Goal: Transaction & Acquisition: Purchase product/service

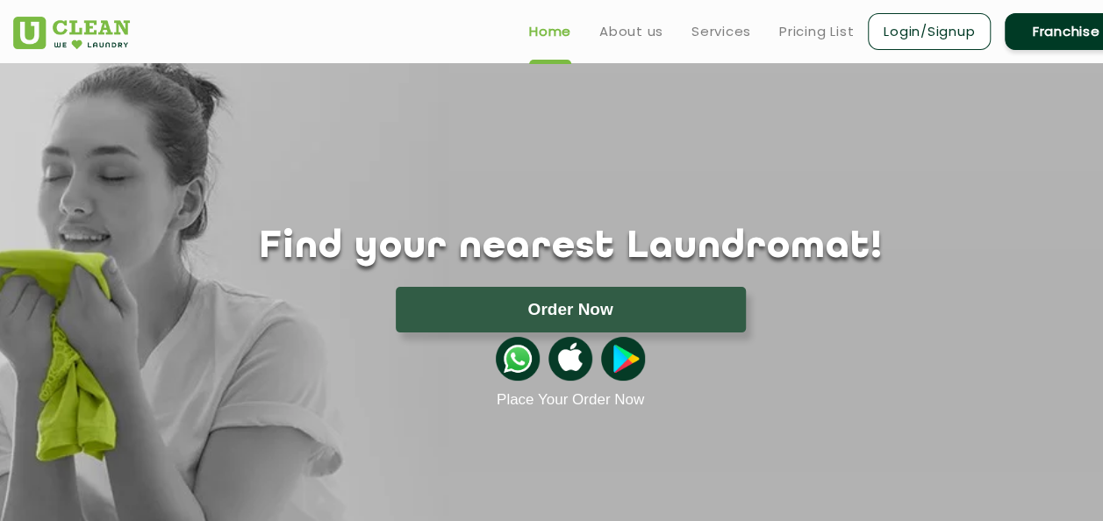
click at [944, 39] on link "Login/Signup" at bounding box center [929, 31] width 123 height 37
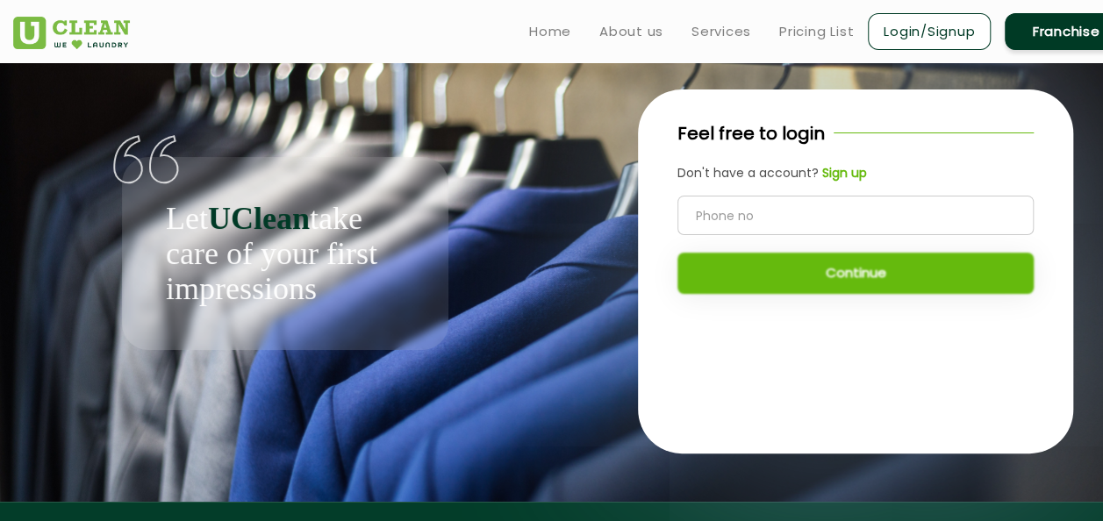
click at [757, 224] on input "tel" at bounding box center [855, 215] width 356 height 39
type input "8410007463"
click at [790, 286] on button "Continue" at bounding box center [855, 273] width 356 height 41
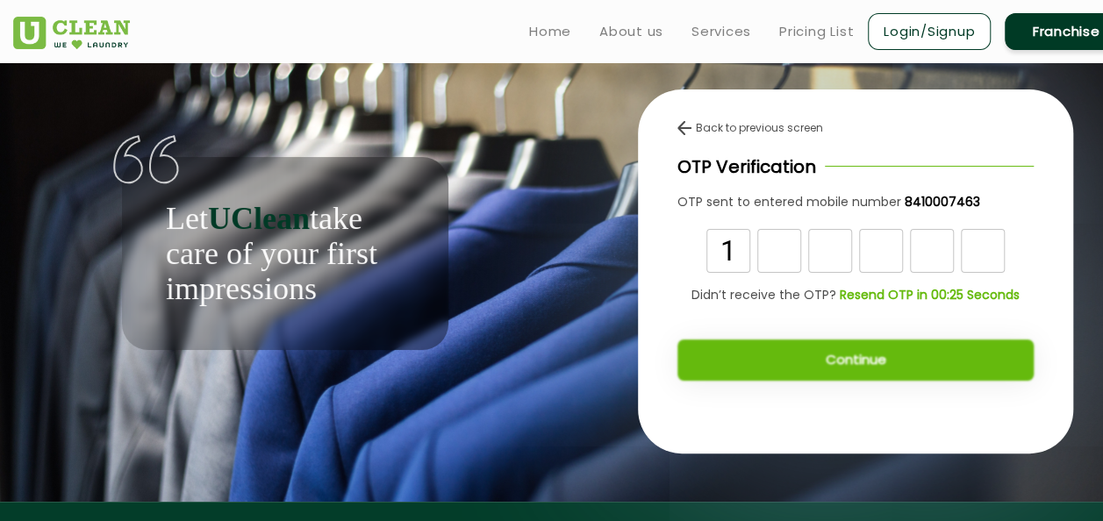
type input "1"
type input "3"
type input "9"
type input "0"
type input "7"
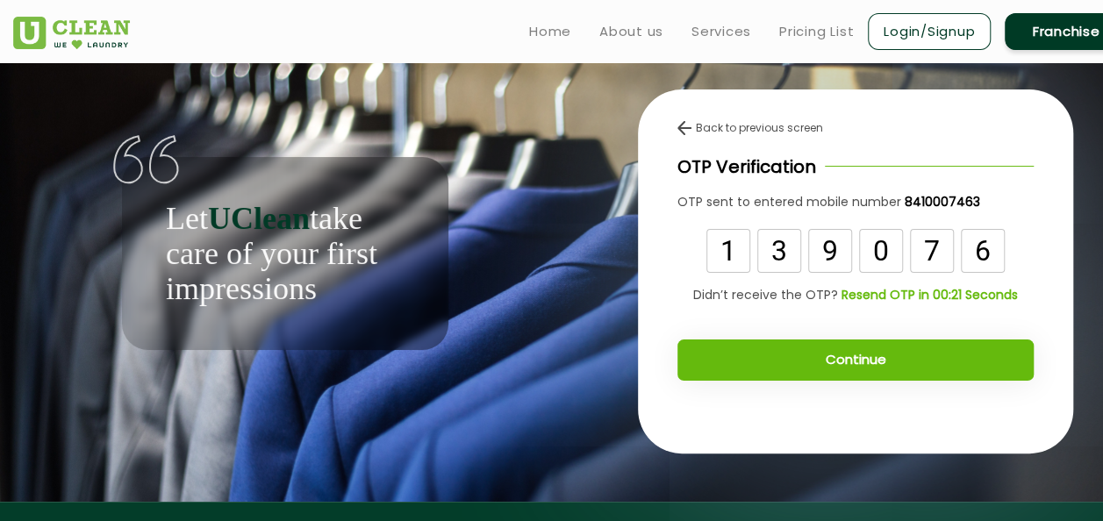
type input "6"
click at [789, 351] on button "Continue" at bounding box center [855, 359] width 356 height 41
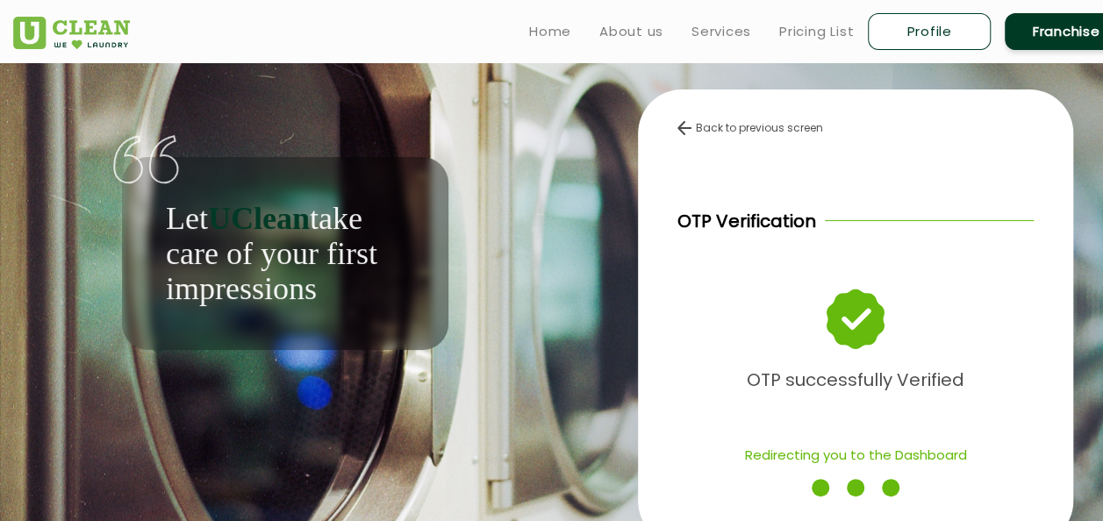
click at [688, 131] on img at bounding box center [684, 128] width 14 height 14
click at [825, 27] on link "Pricing List" at bounding box center [816, 31] width 75 height 21
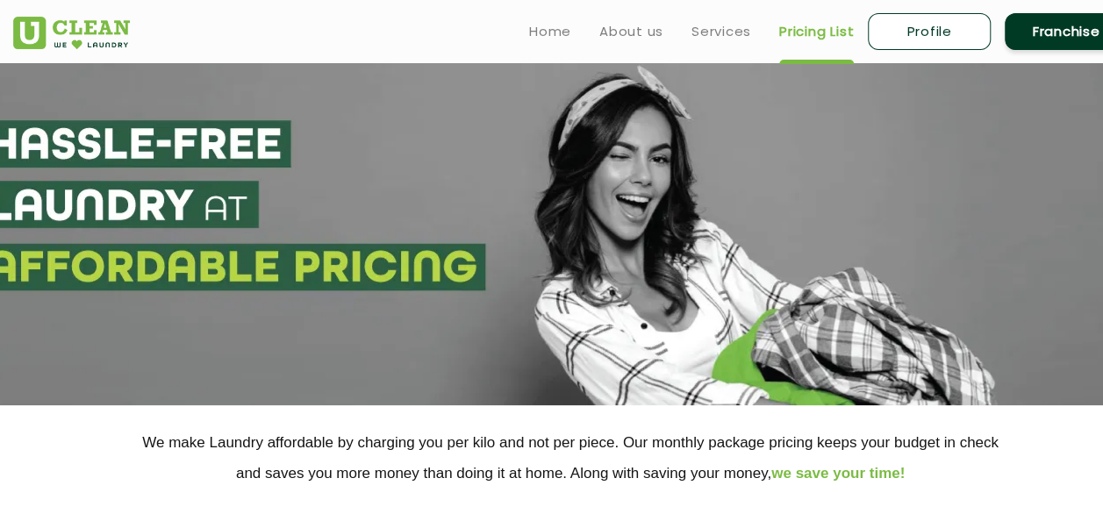
select select "0"
click at [821, 29] on link "Pricing List" at bounding box center [816, 31] width 75 height 21
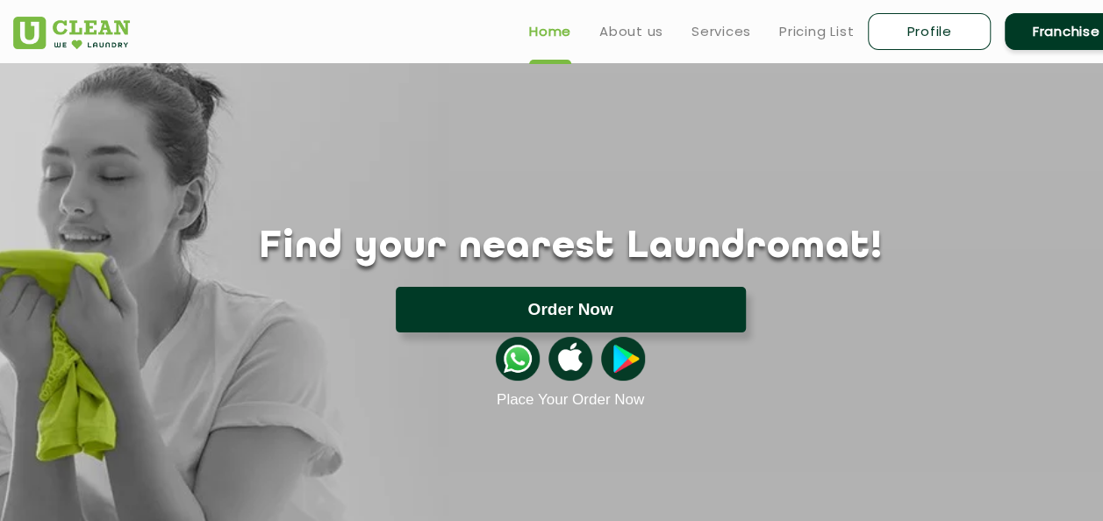
click at [608, 314] on button "Order Now" at bounding box center [571, 310] width 350 height 46
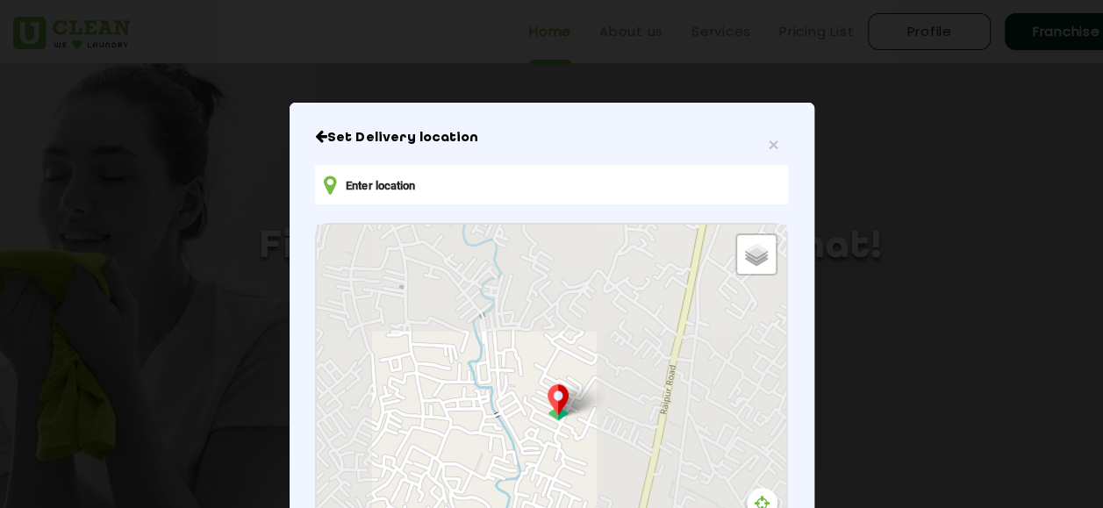
scroll to position [88, 0]
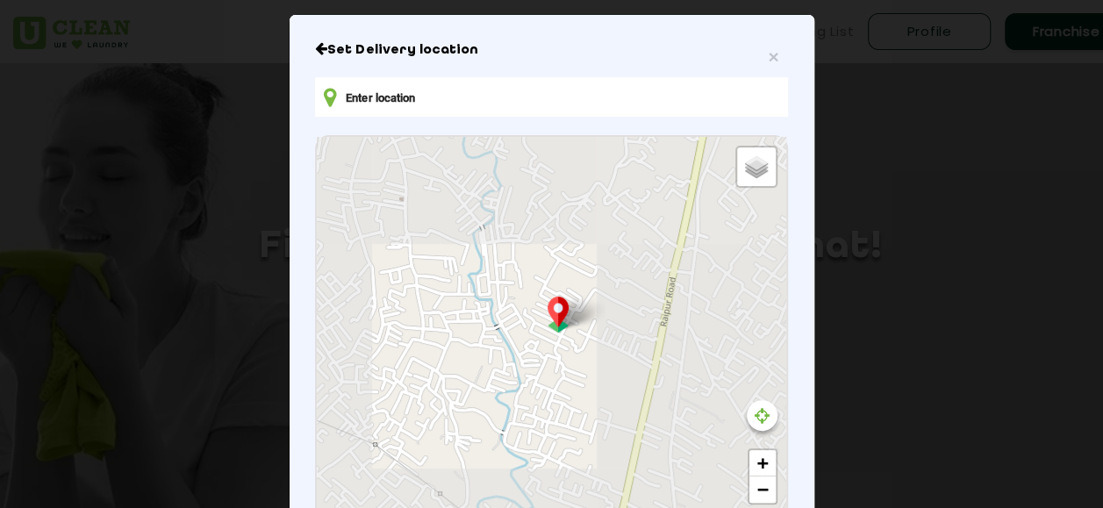
type input "73MQ+G9R, Tunwala, Nehrugram, Dehradun, Uttarakhand 248014, India"
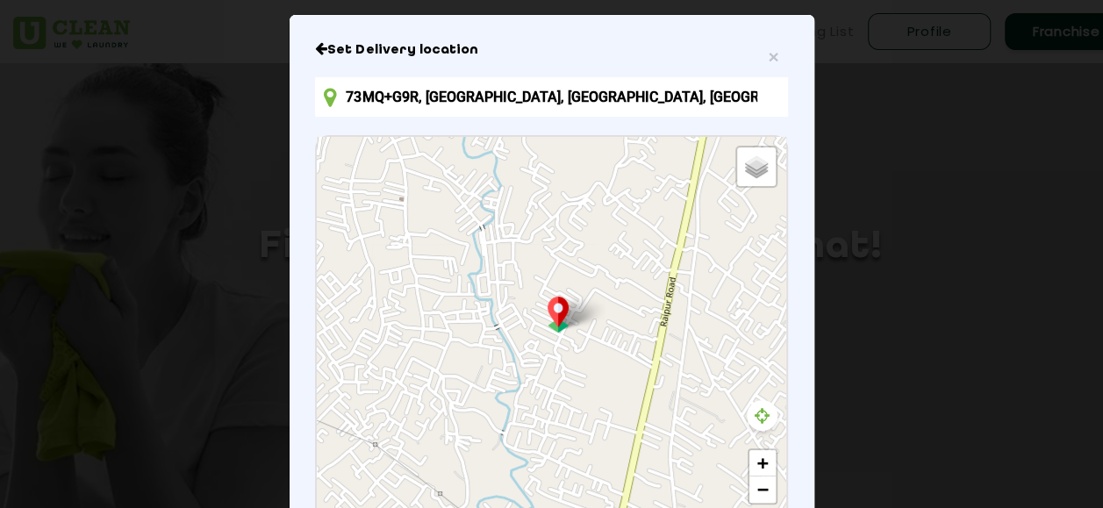
click at [758, 415] on icon at bounding box center [761, 416] width 15 height 18
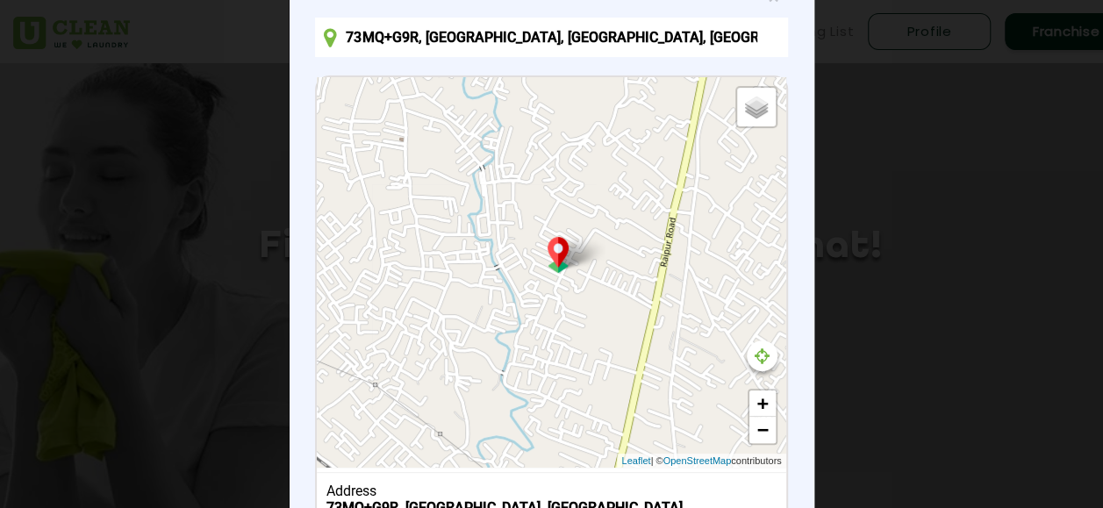
scroll to position [175, 0]
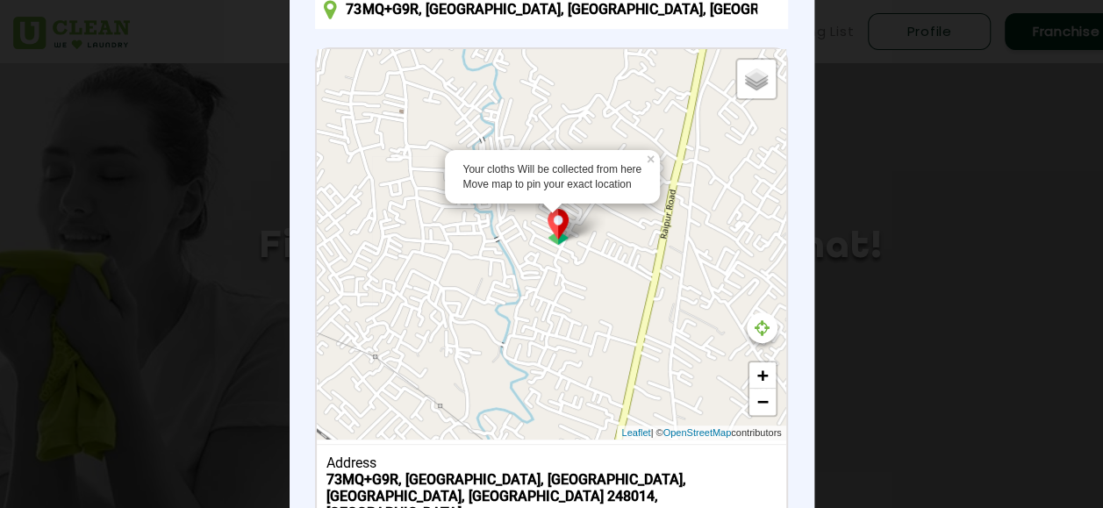
click at [546, 233] on img at bounding box center [557, 227] width 33 height 36
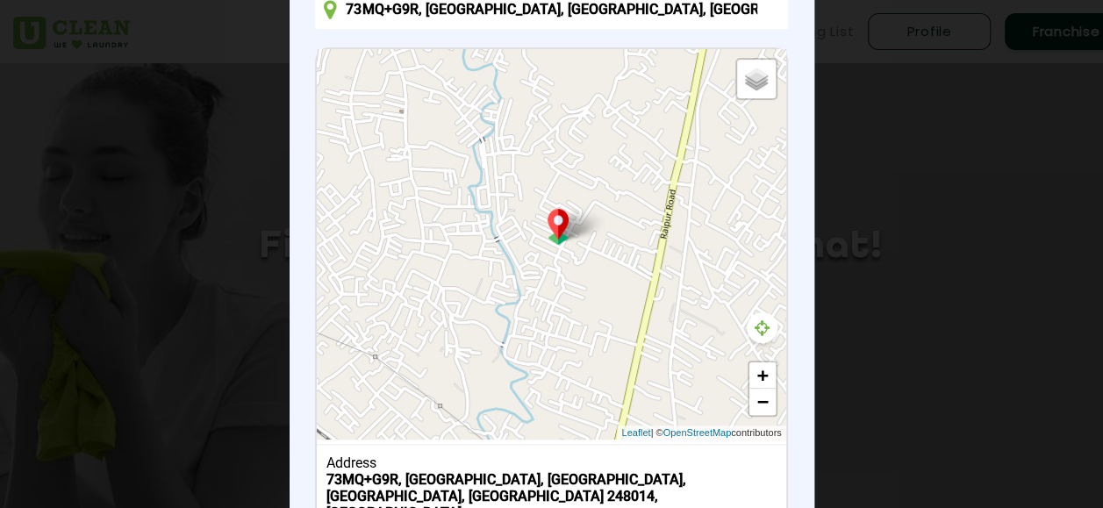
click at [755, 328] on icon at bounding box center [761, 328] width 15 height 18
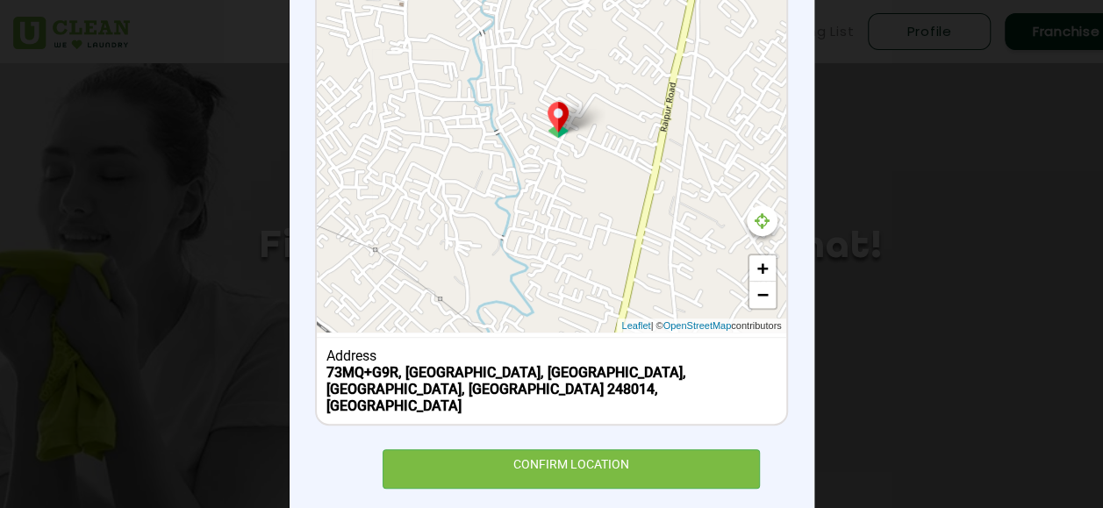
scroll to position [284, 0]
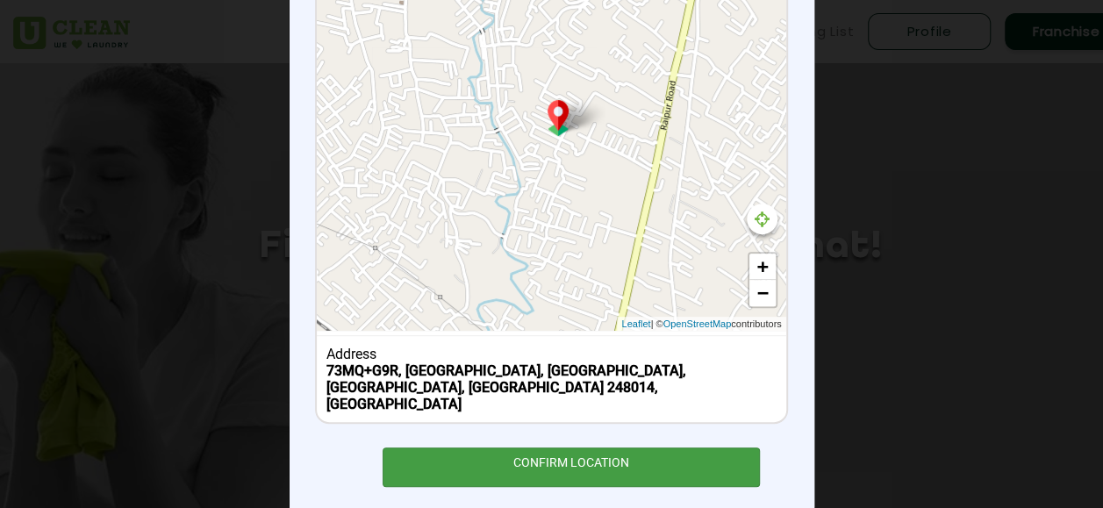
click at [598, 447] on div "CONFIRM LOCATION" at bounding box center [571, 466] width 378 height 39
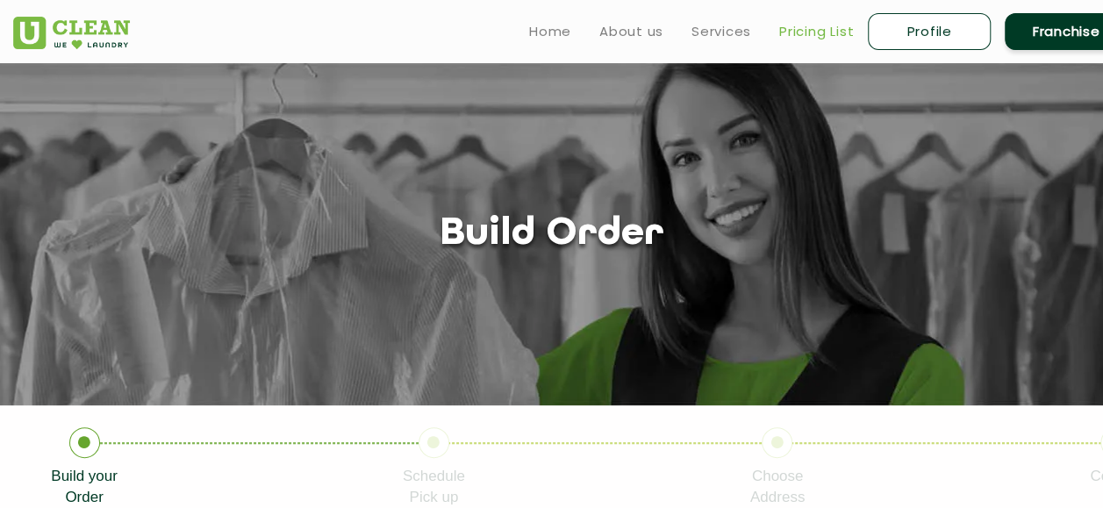
click at [801, 36] on link "Pricing List" at bounding box center [816, 31] width 75 height 21
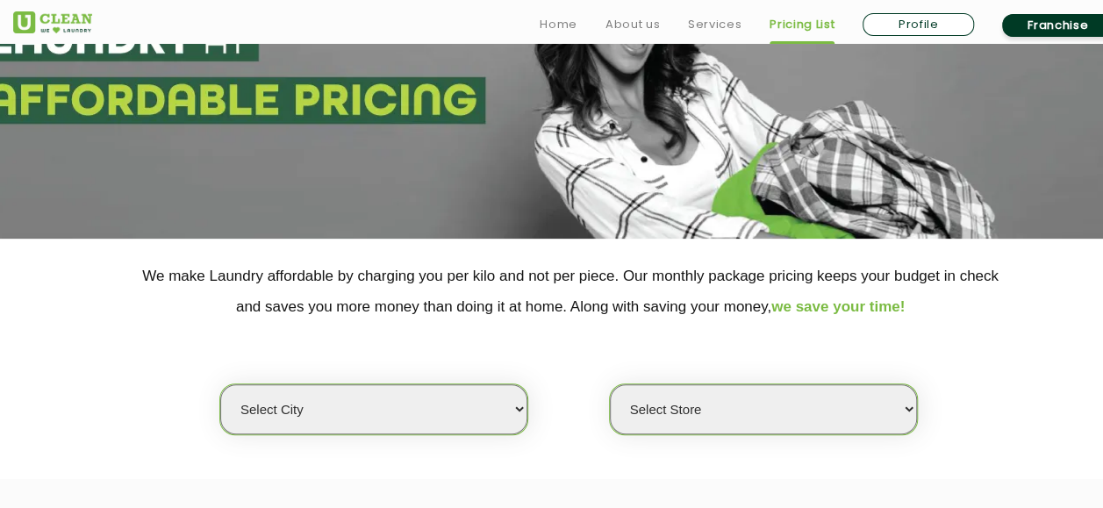
scroll to position [351, 0]
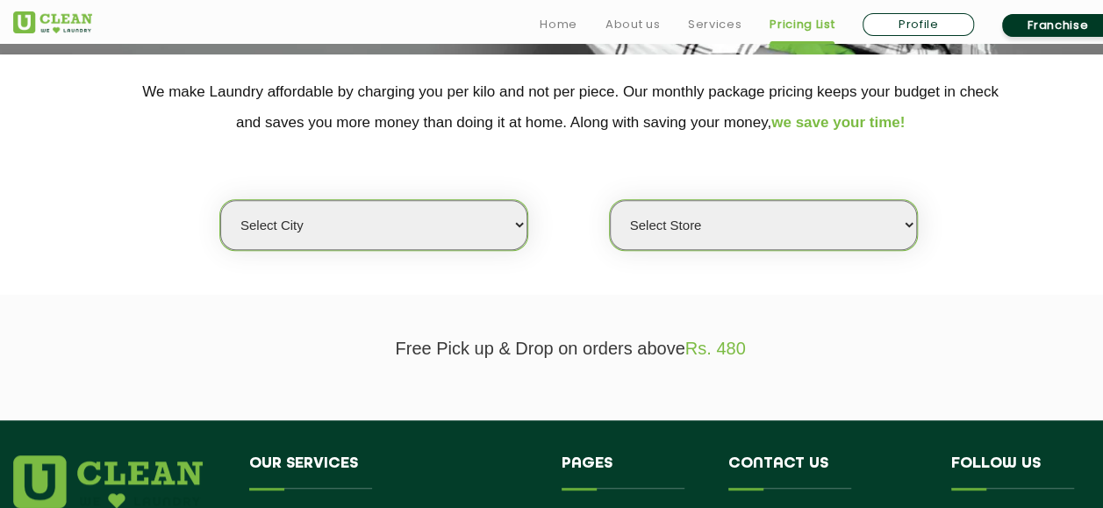
click at [486, 214] on select "Select city Aalo Agartala Agra Ahmedabad Akola Aligarh Alwar - UClean Select Am…" at bounding box center [373, 225] width 307 height 50
select select "28"
click at [220, 200] on select "Select city Aalo Agartala Agra Ahmedabad Akola Aligarh Alwar - UClean Select Am…" at bounding box center [373, 225] width 307 height 50
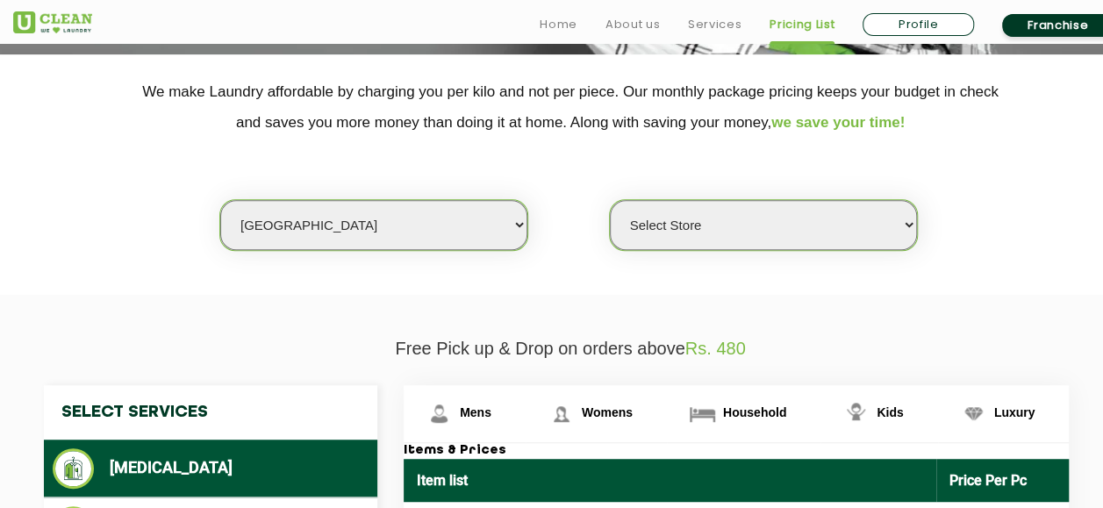
click at [681, 218] on select "Select Store UClean Suddhowala Dehradun UClean Subhash Nagar UClean ITBP Road U…" at bounding box center [763, 225] width 307 height 50
select select "454"
click at [610, 200] on select "Select Store UClean Suddhowala Dehradun UClean Subhash Nagar UClean ITBP Road U…" at bounding box center [763, 225] width 307 height 50
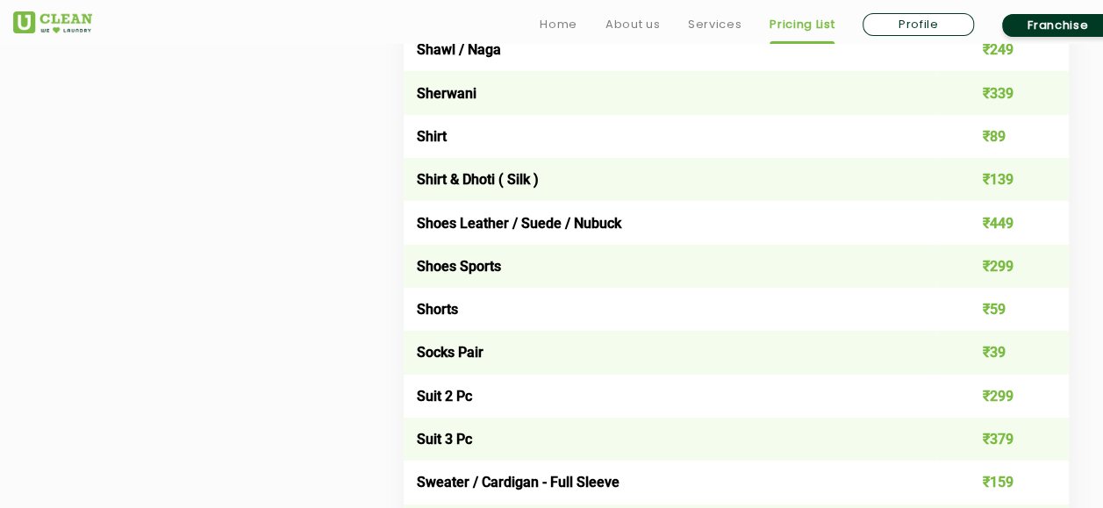
scroll to position [2631, 0]
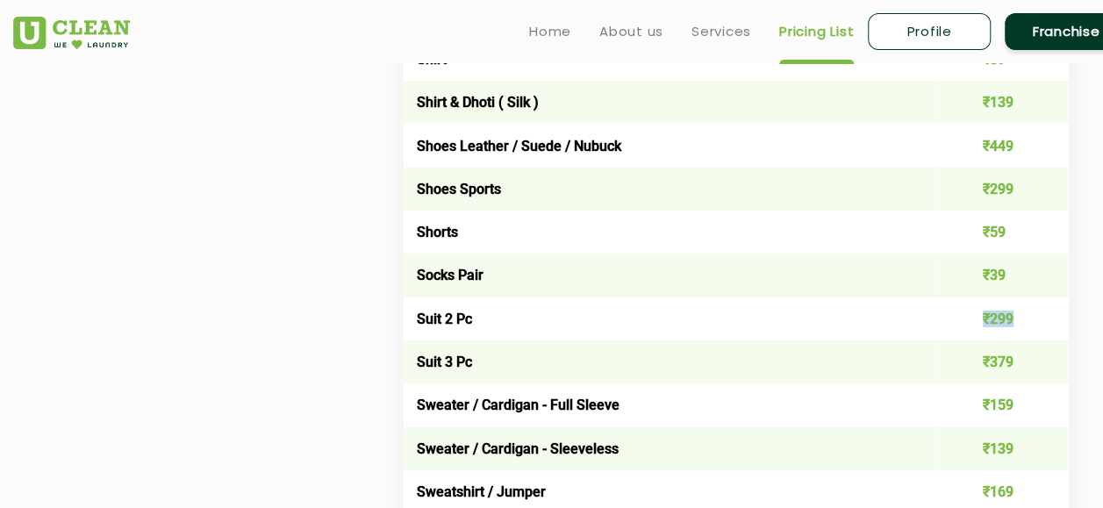
drag, startPoint x: 977, startPoint y: 331, endPoint x: 1017, endPoint y: 339, distance: 40.4
click at [1017, 337] on td "₹299" at bounding box center [1002, 318] width 133 height 43
drag, startPoint x: 1017, startPoint y: 339, endPoint x: 961, endPoint y: 318, distance: 59.5
click at [961, 318] on td "₹299" at bounding box center [1002, 318] width 133 height 43
click at [996, 334] on td "₹299" at bounding box center [1002, 318] width 133 height 43
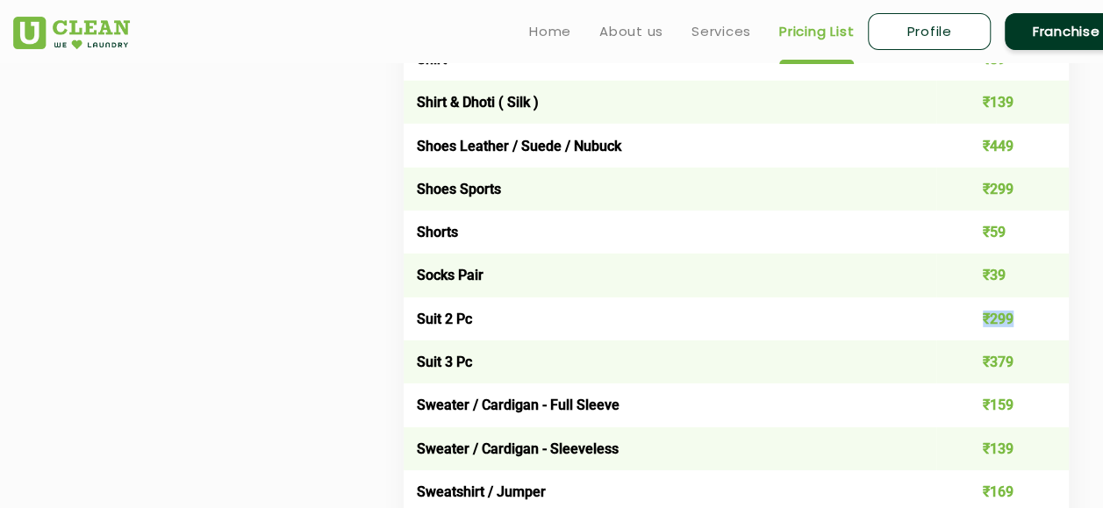
click at [1007, 325] on td "₹299" at bounding box center [1002, 318] width 133 height 43
drag, startPoint x: 1015, startPoint y: 323, endPoint x: 967, endPoint y: 335, distance: 49.8
click at [967, 335] on td "₹299" at bounding box center [1002, 318] width 133 height 43
drag, startPoint x: 967, startPoint y: 335, endPoint x: 925, endPoint y: 326, distance: 43.0
click at [925, 326] on td "Suit 2 Pc" at bounding box center [669, 318] width 532 height 43
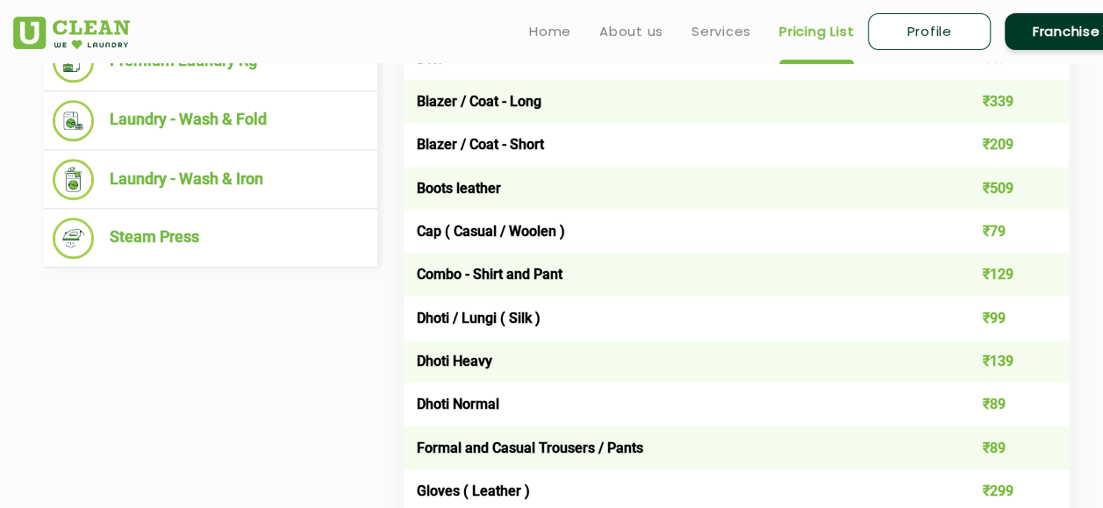
scroll to position [702, 0]
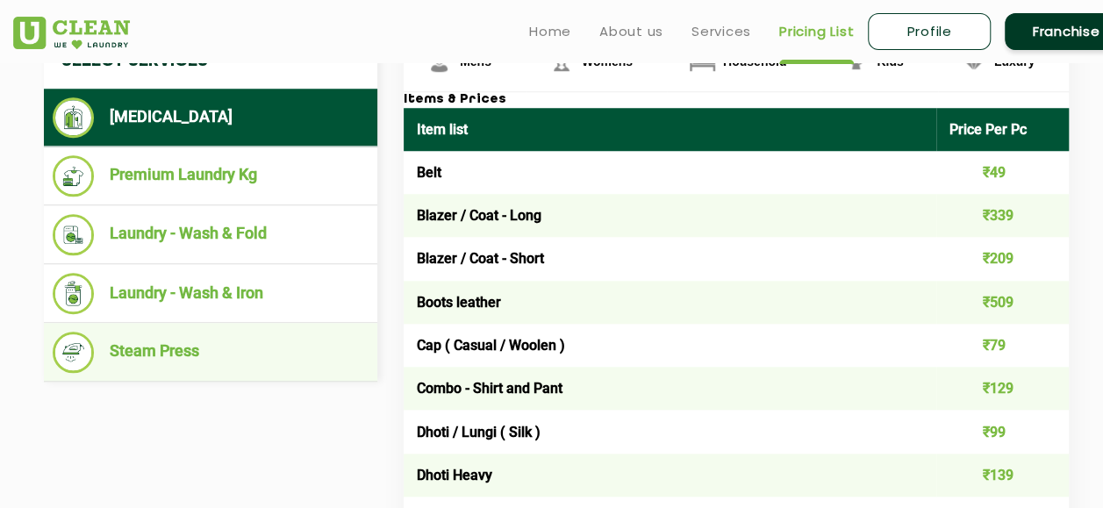
click at [200, 332] on li "Steam Press" at bounding box center [211, 352] width 316 height 41
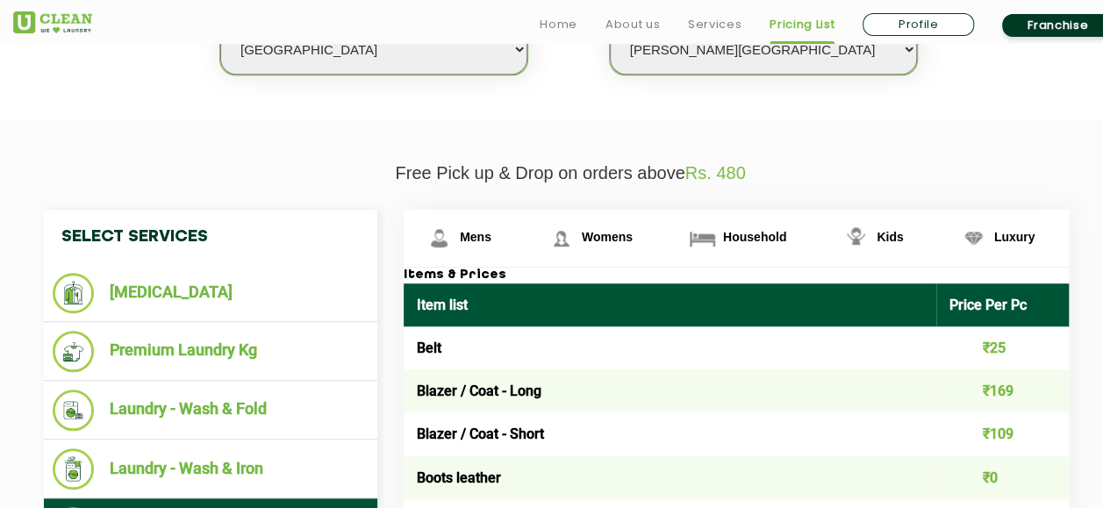
scroll to position [614, 0]
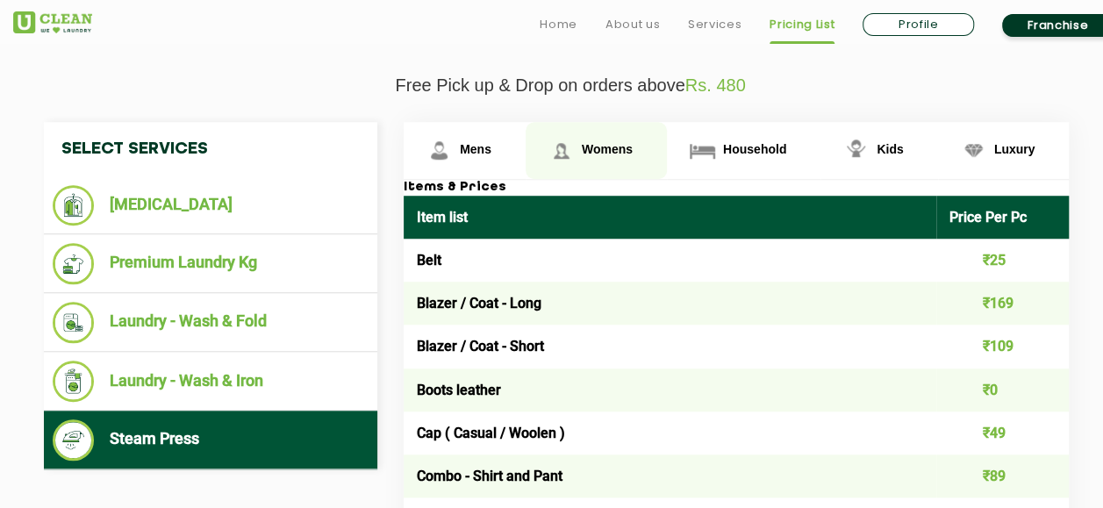
click at [598, 154] on link "Womens" at bounding box center [595, 150] width 141 height 57
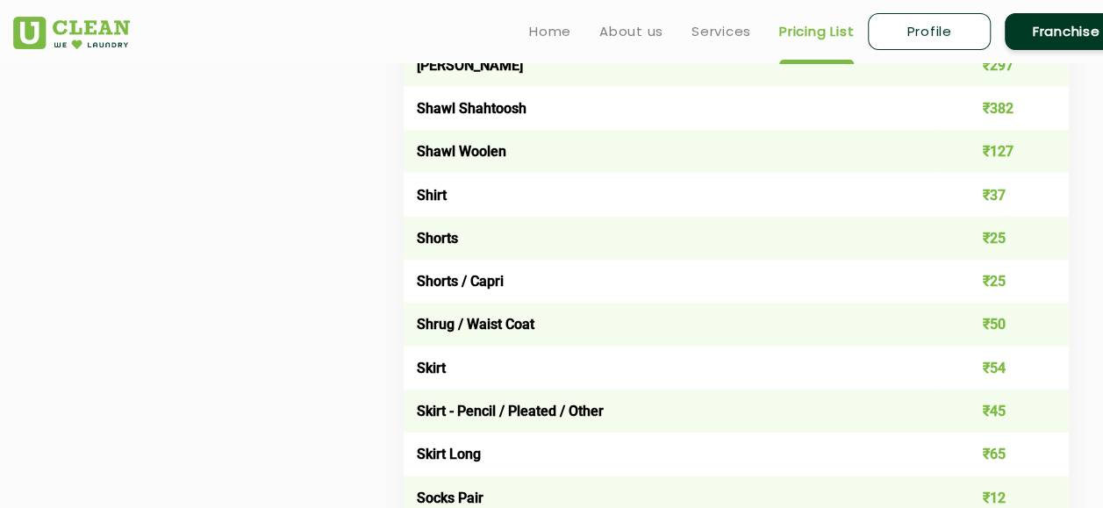
scroll to position [5175, 0]
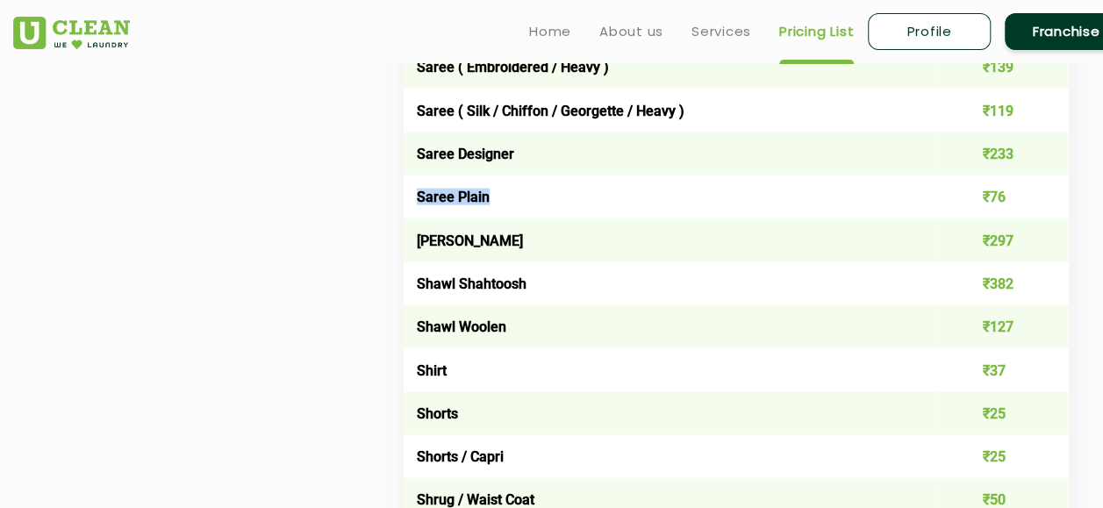
drag, startPoint x: 419, startPoint y: 225, endPoint x: 880, endPoint y: 229, distance: 460.5
click at [880, 218] on td "Saree Plain" at bounding box center [669, 196] width 532 height 43
drag, startPoint x: 880, startPoint y: 229, endPoint x: 538, endPoint y: 203, distance: 343.1
click at [538, 175] on td "Saree Designer" at bounding box center [669, 153] width 532 height 43
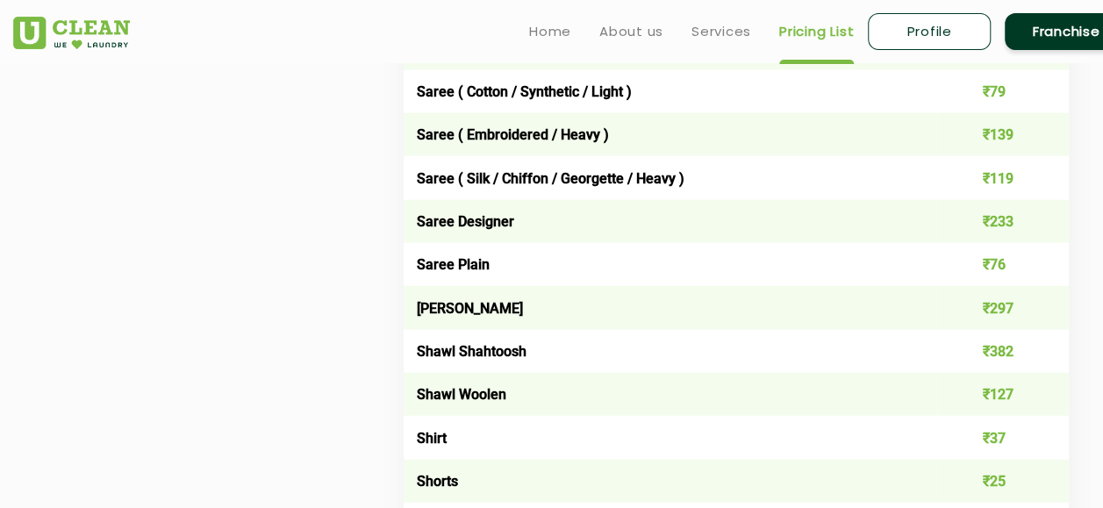
scroll to position [5088, 0]
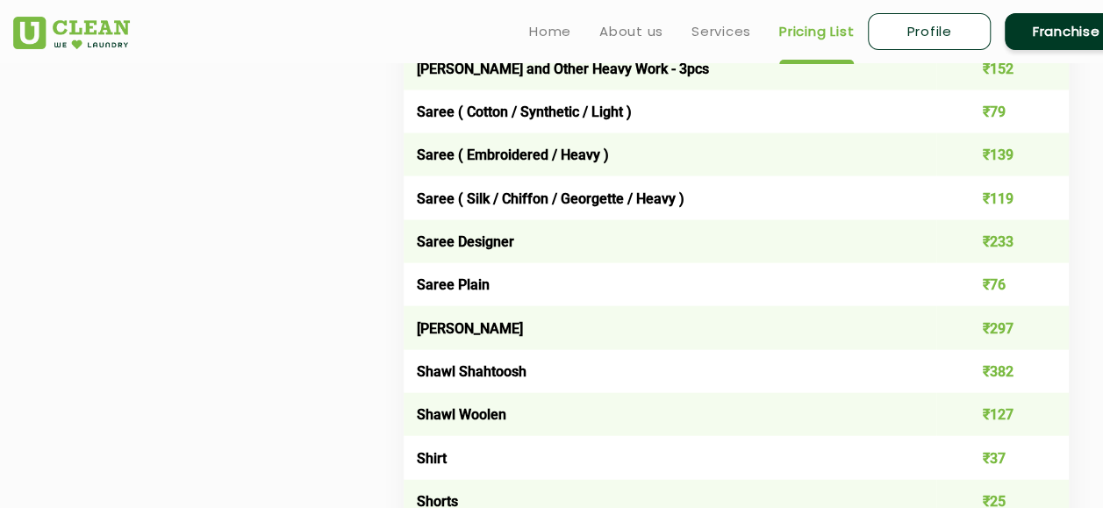
click at [432, 219] on td "Saree ( Silk / Chiffon / Georgette / Heavy )" at bounding box center [669, 197] width 532 height 43
drag, startPoint x: 408, startPoint y: 228, endPoint x: 803, endPoint y: 236, distance: 395.7
click at [803, 219] on td "Saree ( Silk / Chiffon / Georgette / Heavy )" at bounding box center [669, 197] width 532 height 43
drag, startPoint x: 803, startPoint y: 236, endPoint x: 696, endPoint y: 263, distance: 110.4
click at [696, 263] on td "Saree Designer" at bounding box center [669, 241] width 532 height 43
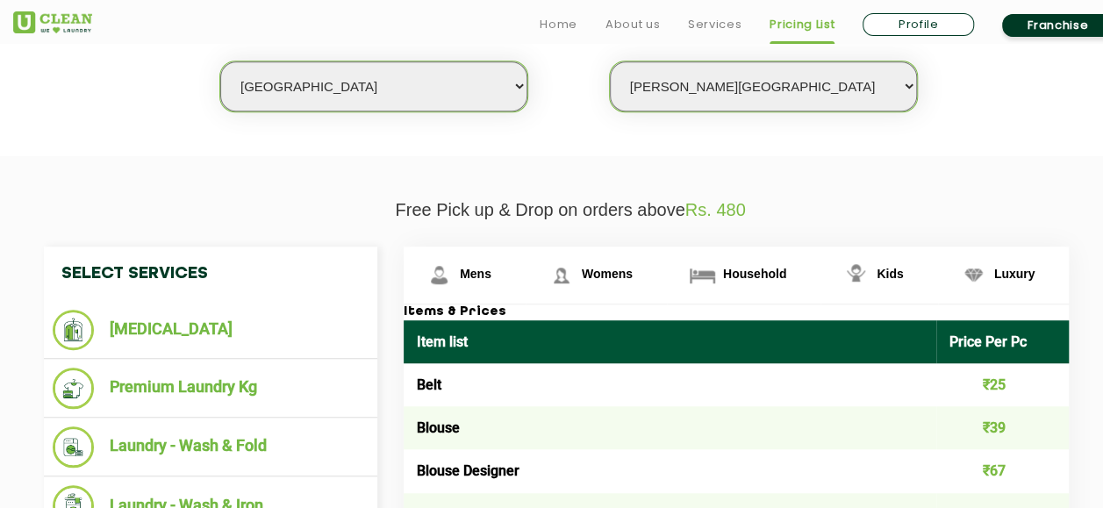
scroll to position [517, 0]
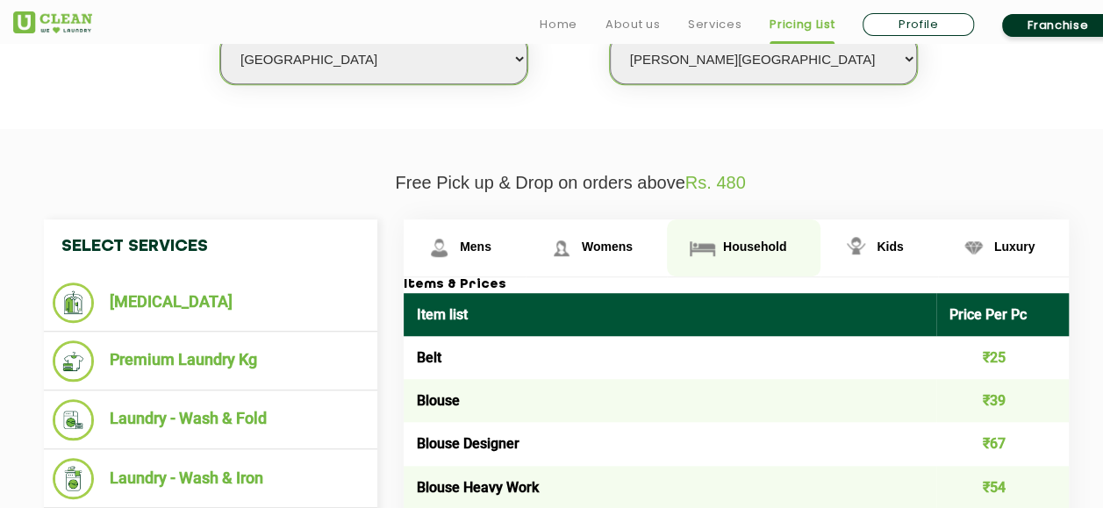
click at [775, 247] on span "Household" at bounding box center [754, 246] width 63 height 14
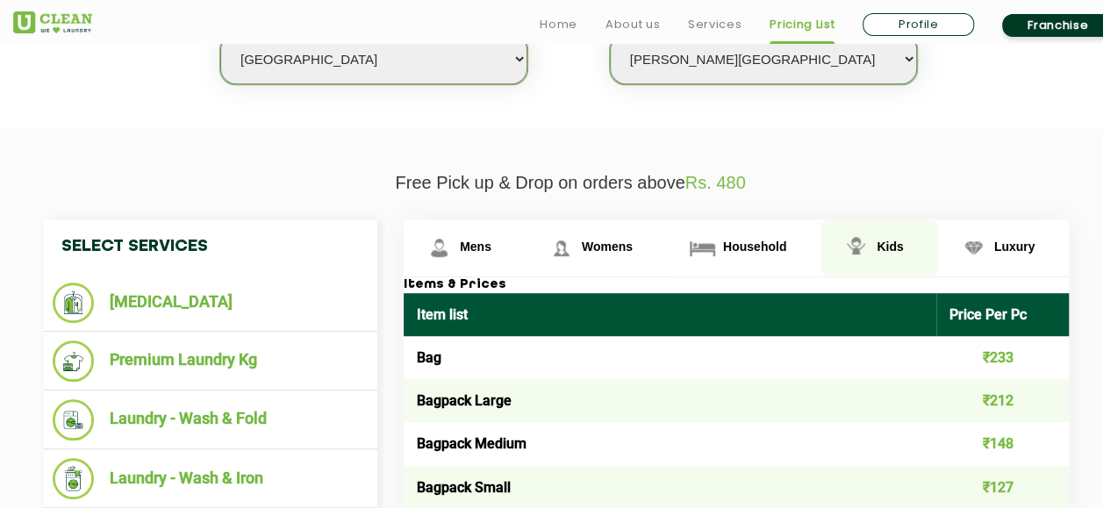
click at [872, 246] on link "Kids" at bounding box center [878, 247] width 117 height 57
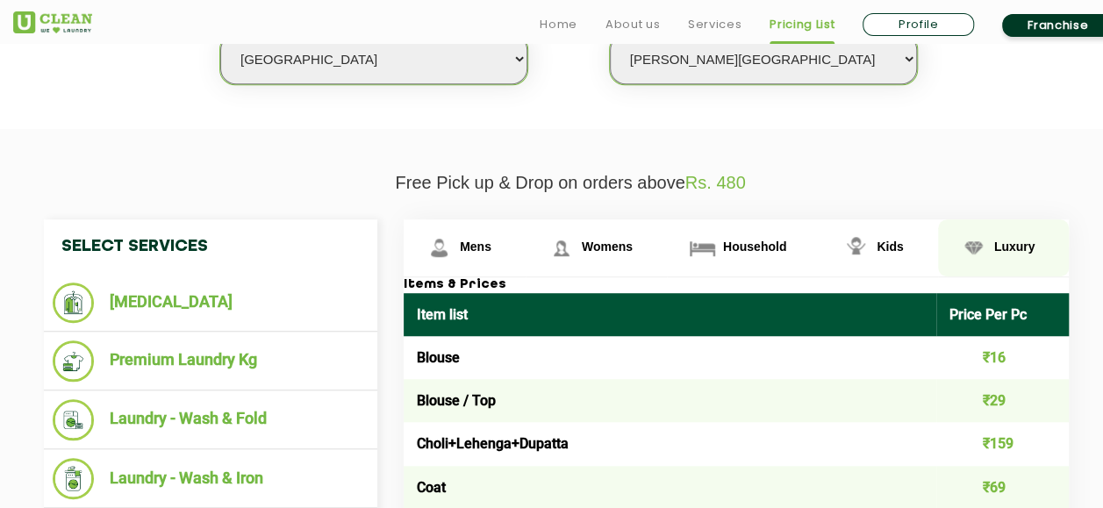
click at [981, 246] on img at bounding box center [973, 247] width 31 height 31
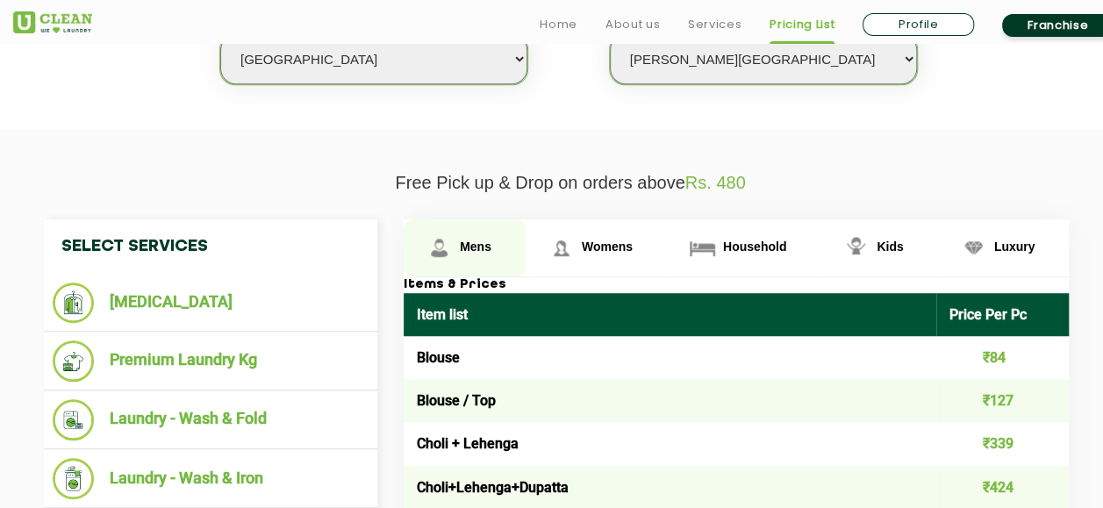
click at [491, 257] on link "Mens" at bounding box center [464, 247] width 122 height 57
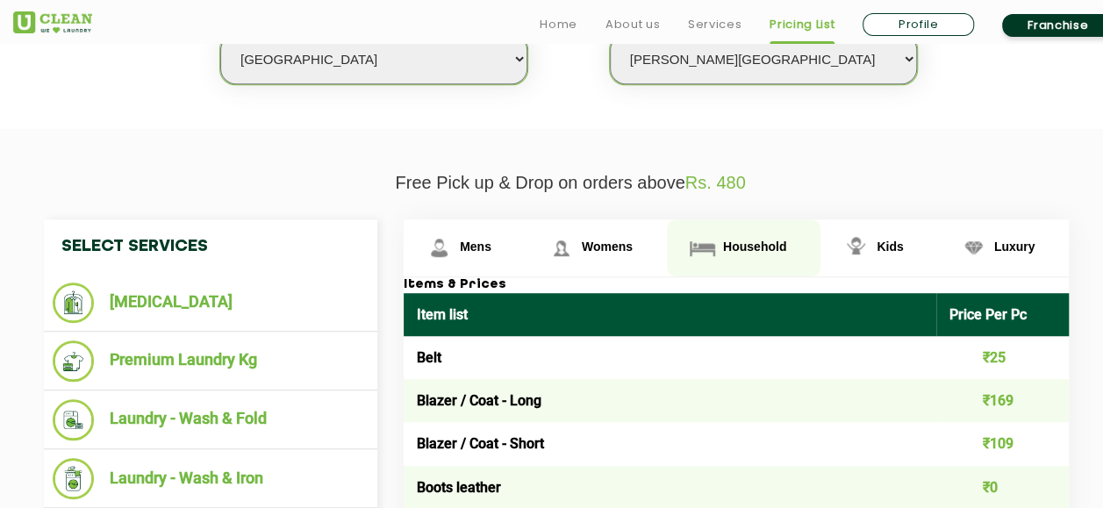
click at [717, 247] on img at bounding box center [702, 247] width 31 height 31
click at [777, 249] on span "Household" at bounding box center [754, 246] width 63 height 14
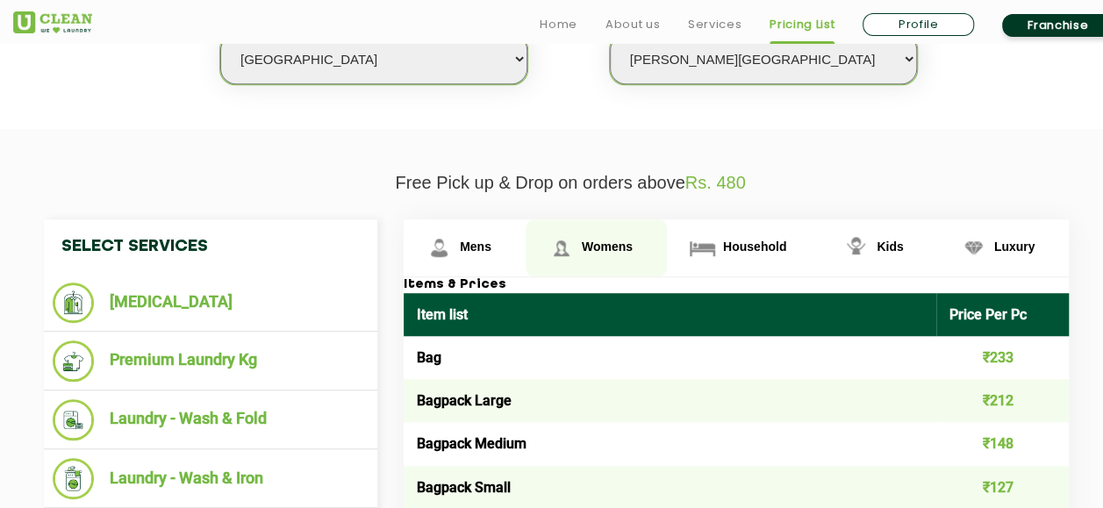
click at [635, 249] on link "Womens" at bounding box center [595, 247] width 141 height 57
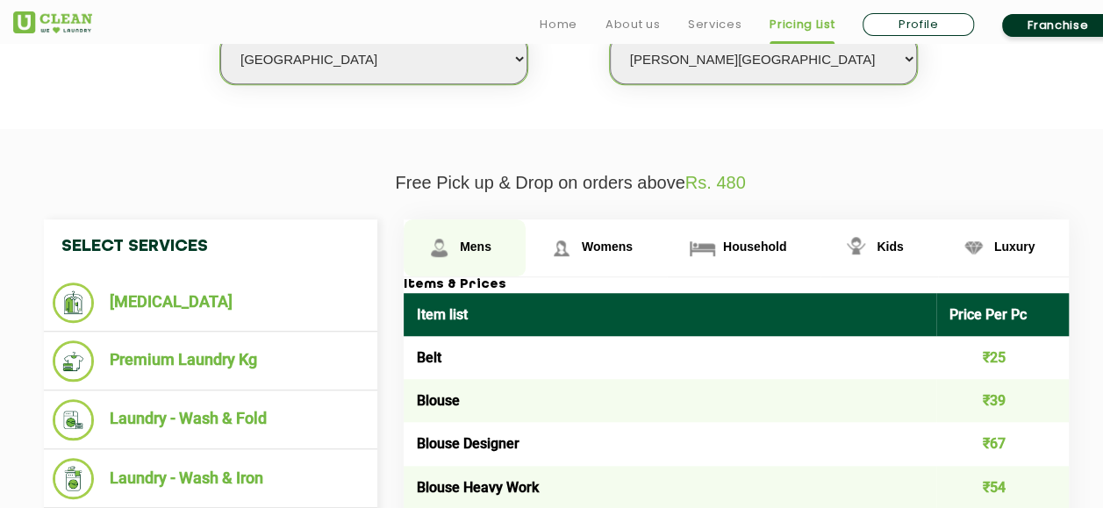
click at [483, 249] on span "Mens" at bounding box center [476, 246] width 32 height 14
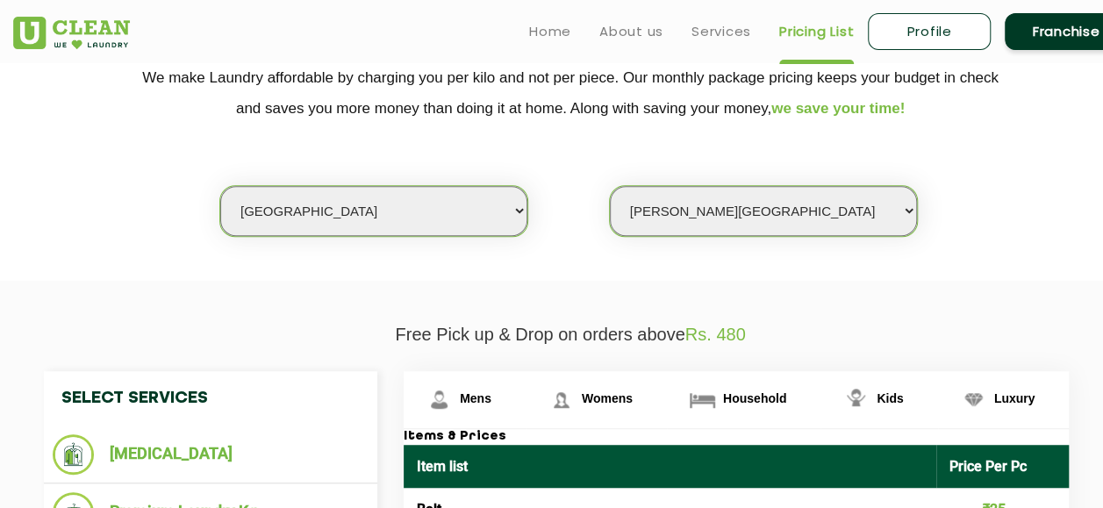
scroll to position [253, 0]
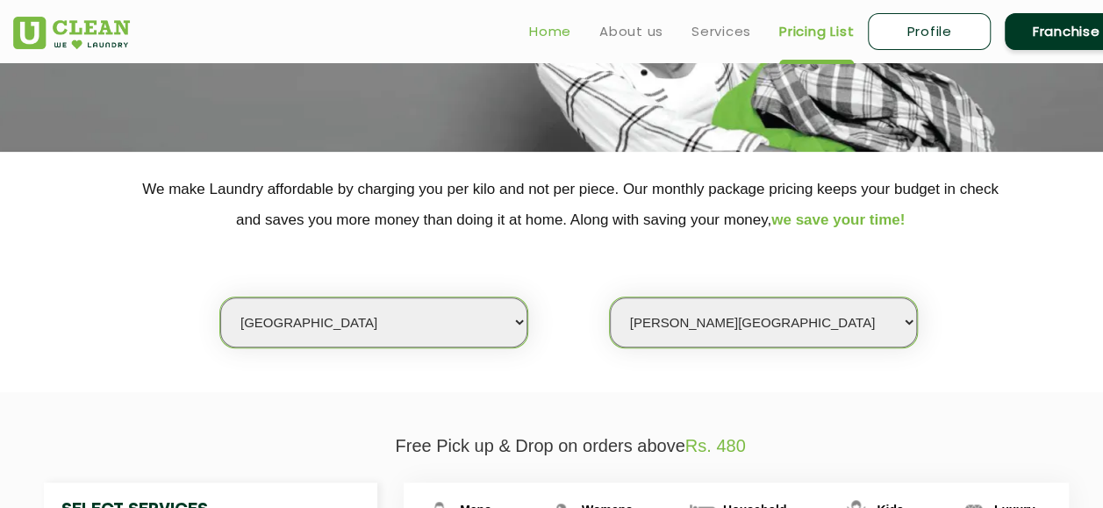
click at [553, 33] on link "Home" at bounding box center [550, 31] width 42 height 21
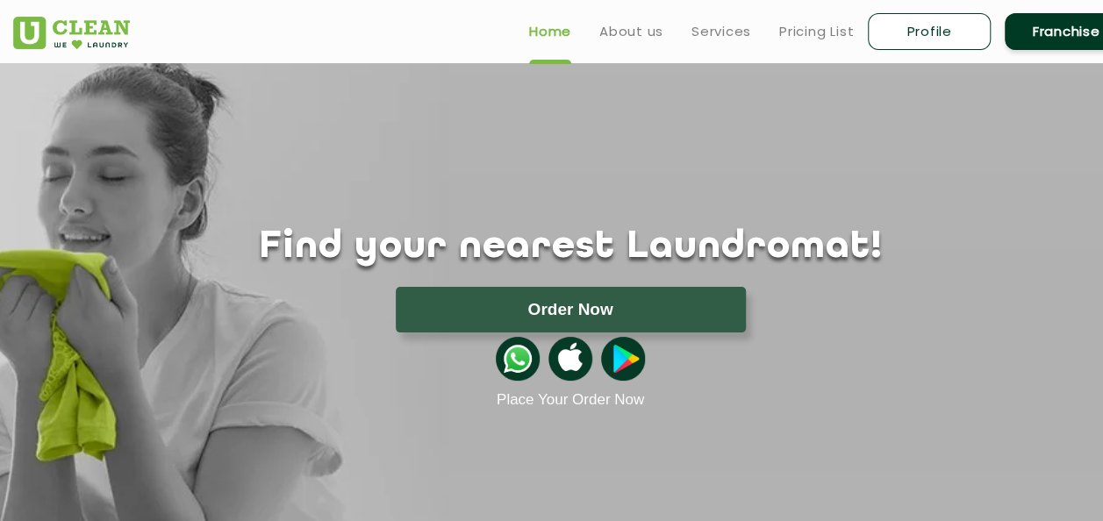
click at [118, 23] on img at bounding box center [71, 33] width 117 height 32
click at [640, 37] on link "About us" at bounding box center [631, 31] width 64 height 21
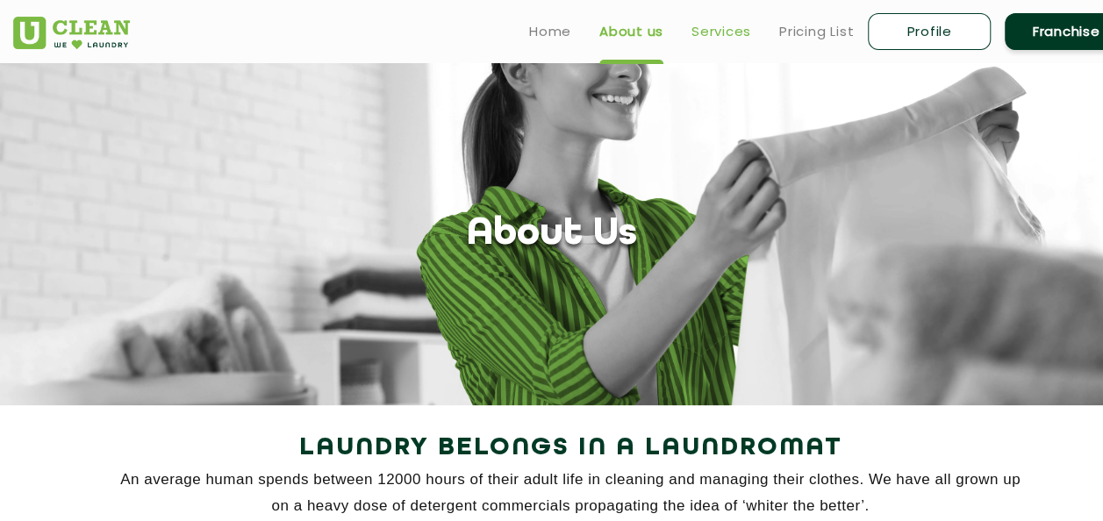
click at [718, 31] on link "Services" at bounding box center [721, 31] width 60 height 21
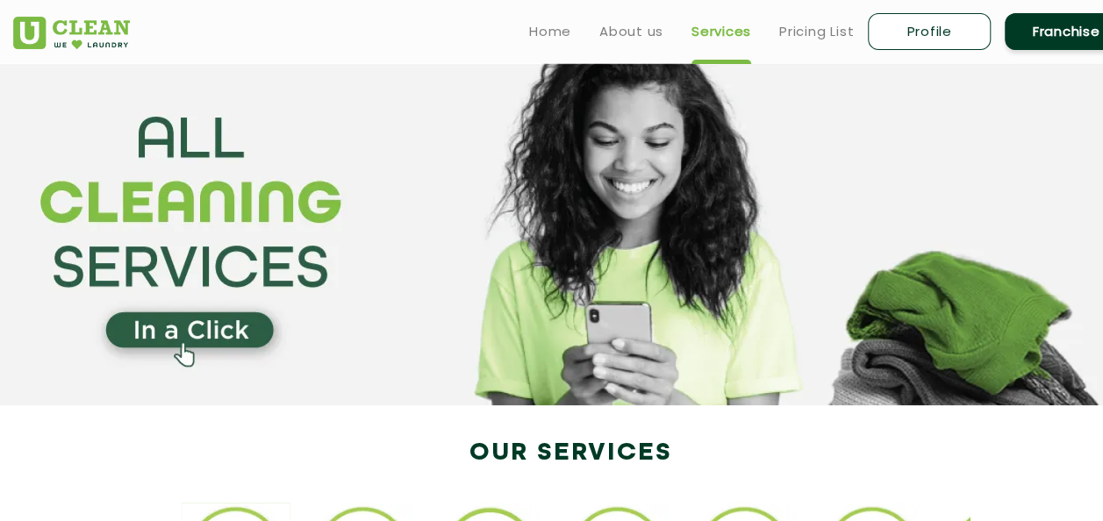
click at [663, 30] on ul "Home About us Services Pricing List Profile Franchise" at bounding box center [821, 31] width 612 height 41
click at [654, 31] on link "About us" at bounding box center [631, 31] width 64 height 21
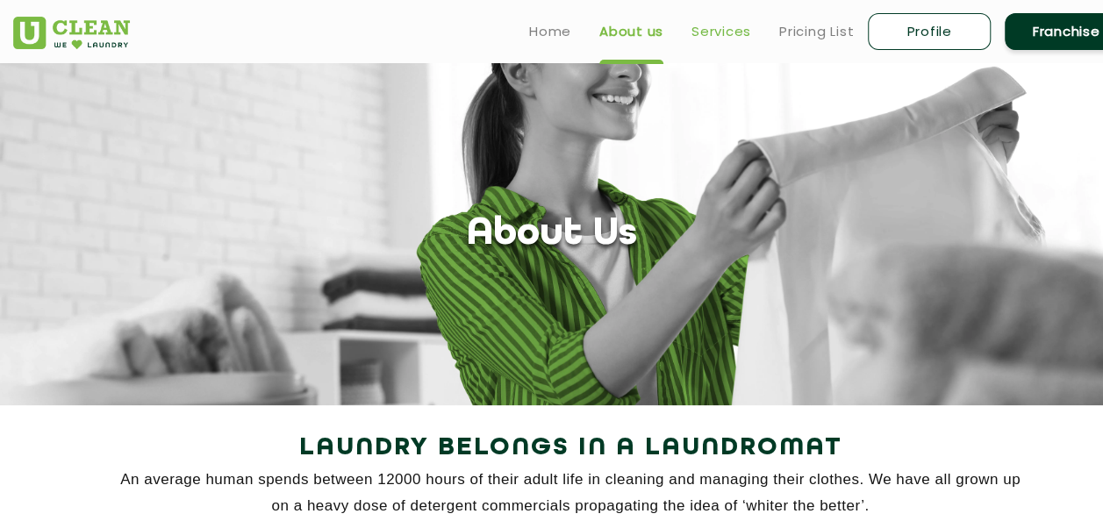
click at [725, 31] on link "Services" at bounding box center [721, 31] width 60 height 21
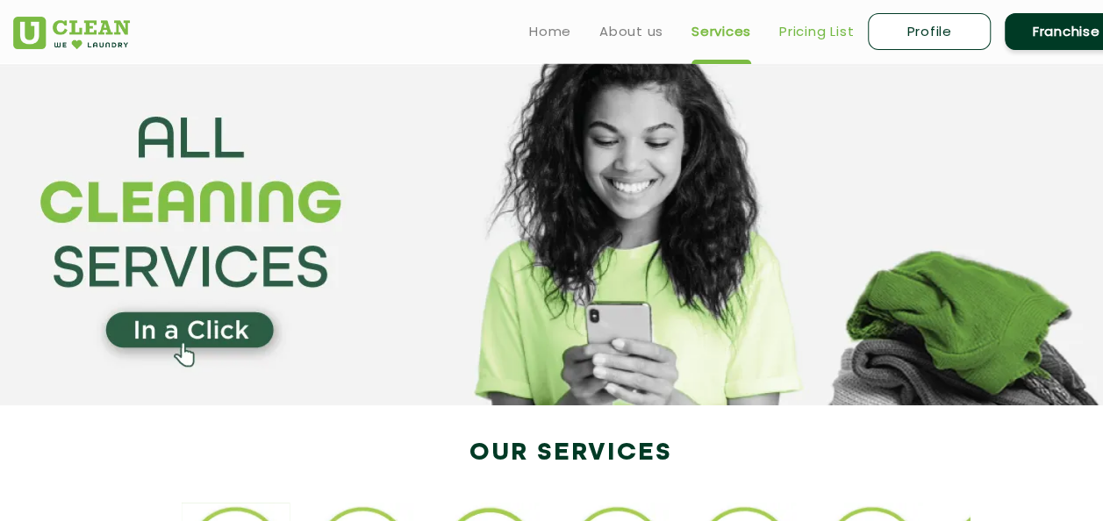
click at [804, 24] on link "Pricing List" at bounding box center [816, 31] width 75 height 21
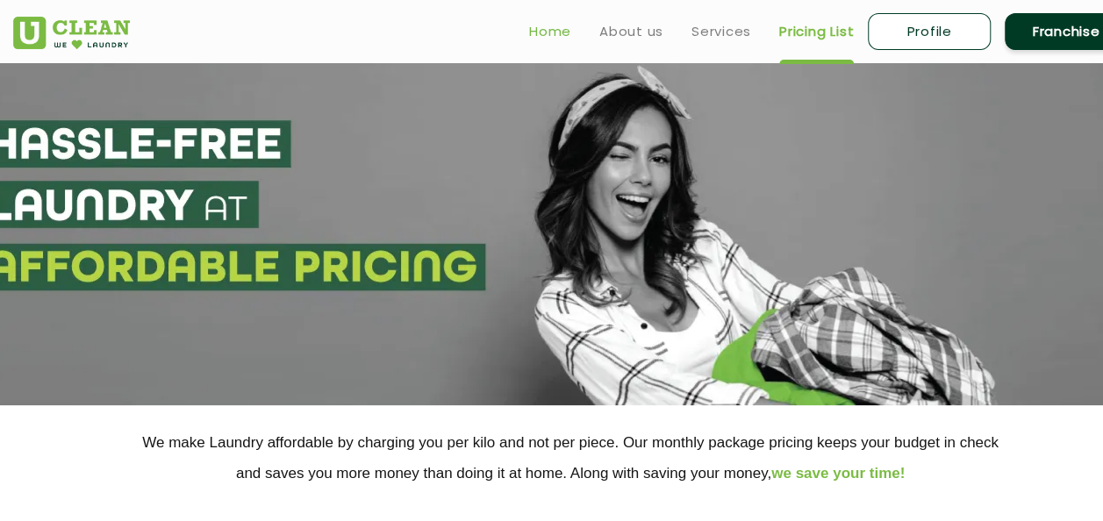
click at [547, 31] on link "Home" at bounding box center [550, 31] width 42 height 21
